Goal: Navigation & Orientation: Find specific page/section

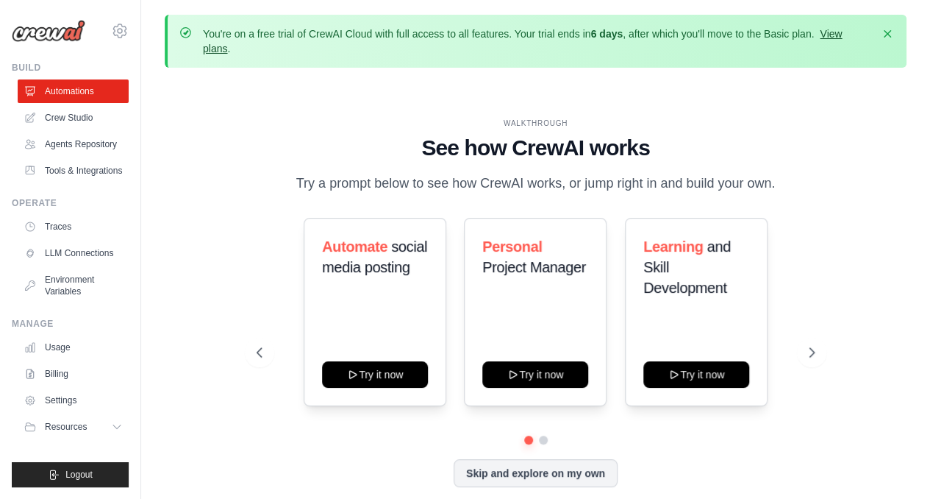
click at [837, 35] on link "View plans" at bounding box center [522, 41] width 639 height 26
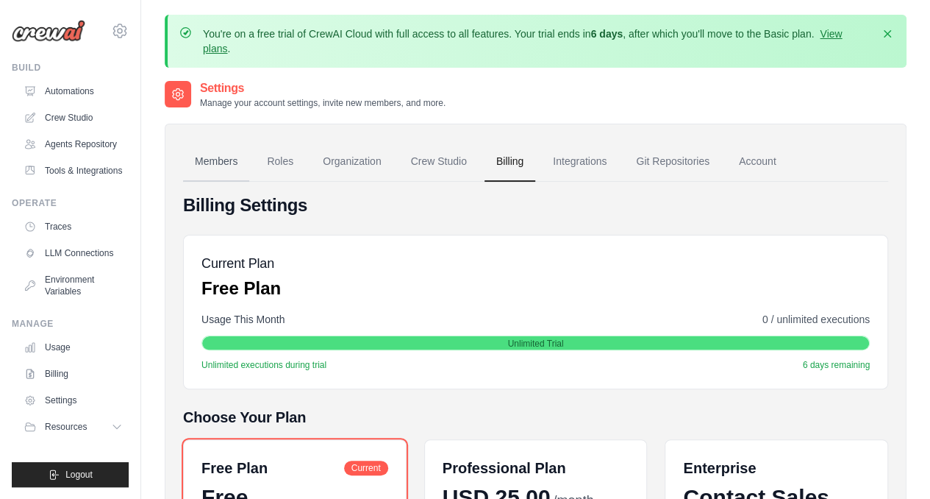
click at [238, 157] on link "Members" at bounding box center [216, 162] width 66 height 40
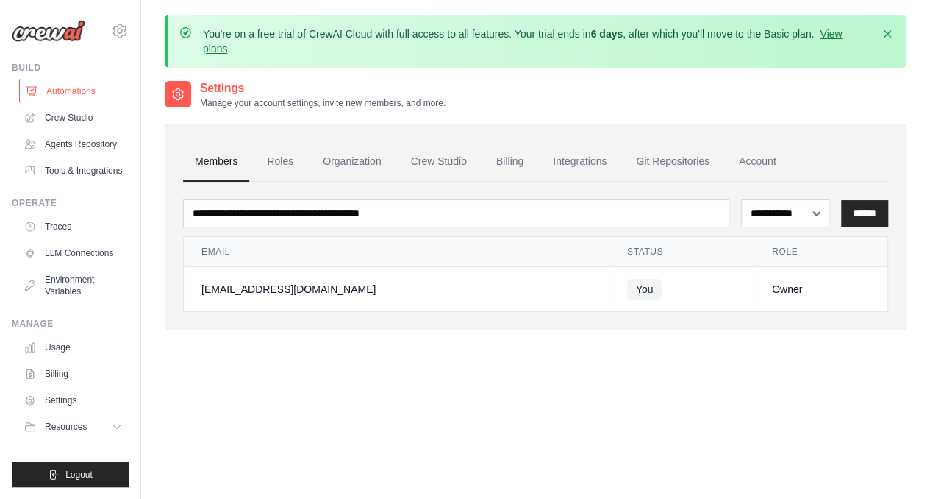
click at [76, 92] on link "Automations" at bounding box center [74, 91] width 111 height 24
